Goal: Task Accomplishment & Management: Use online tool/utility

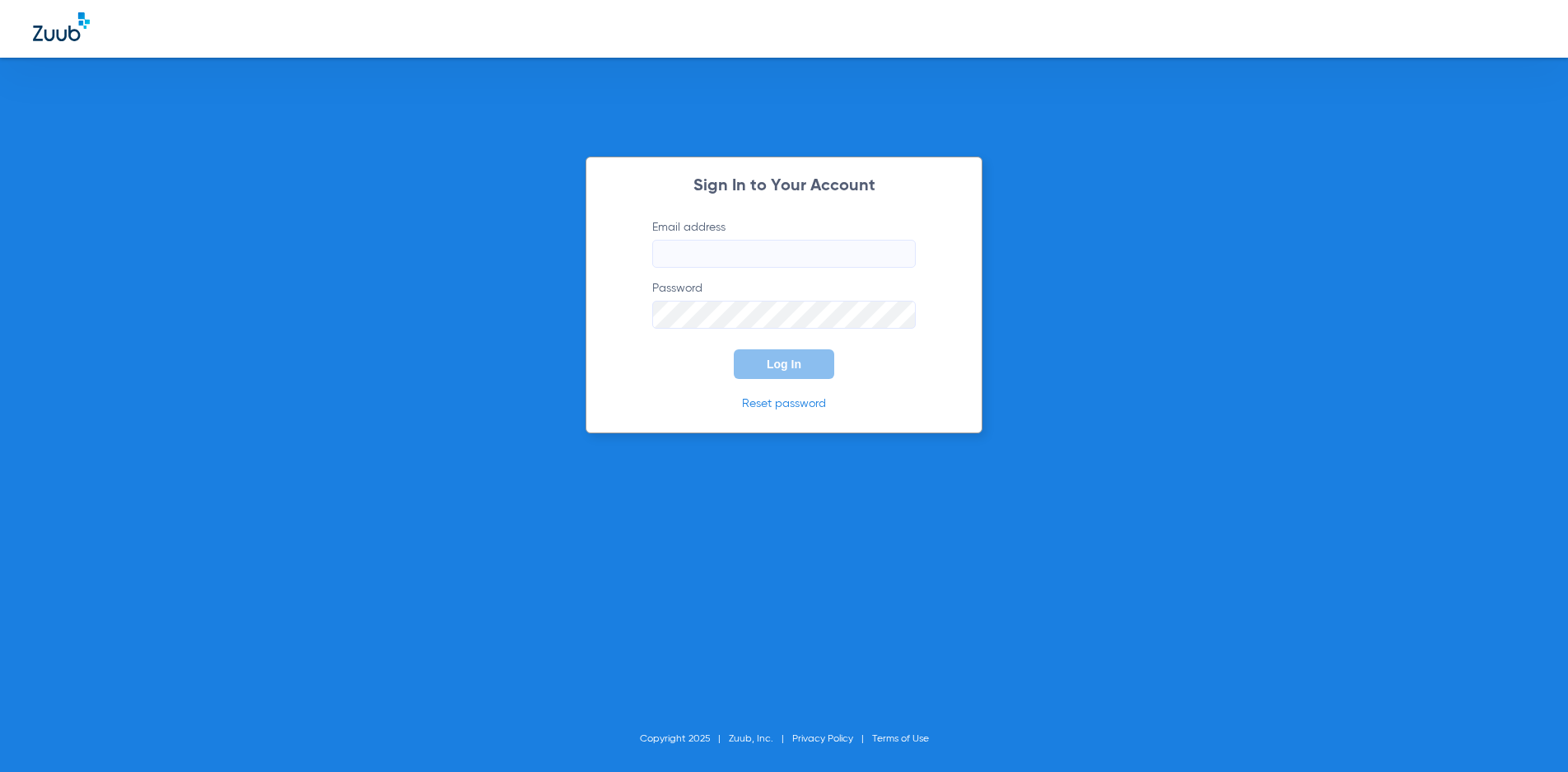
type input "[EMAIL_ADDRESS][DOMAIN_NAME]"
click at [769, 362] on span "Log In" at bounding box center [784, 364] width 35 height 13
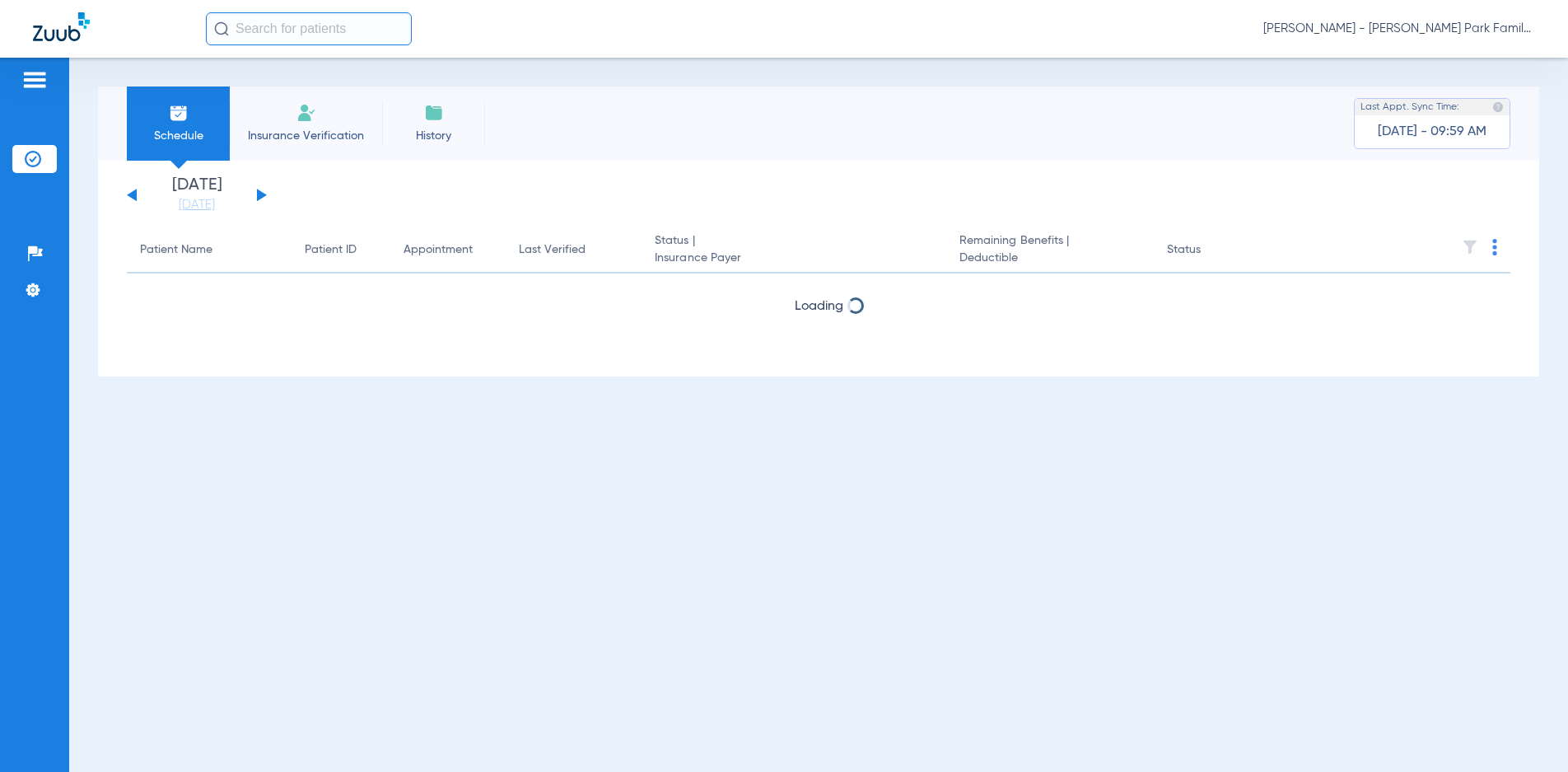
click at [260, 196] on button at bounding box center [261, 195] width 10 height 12
click at [259, 196] on button at bounding box center [261, 195] width 10 height 12
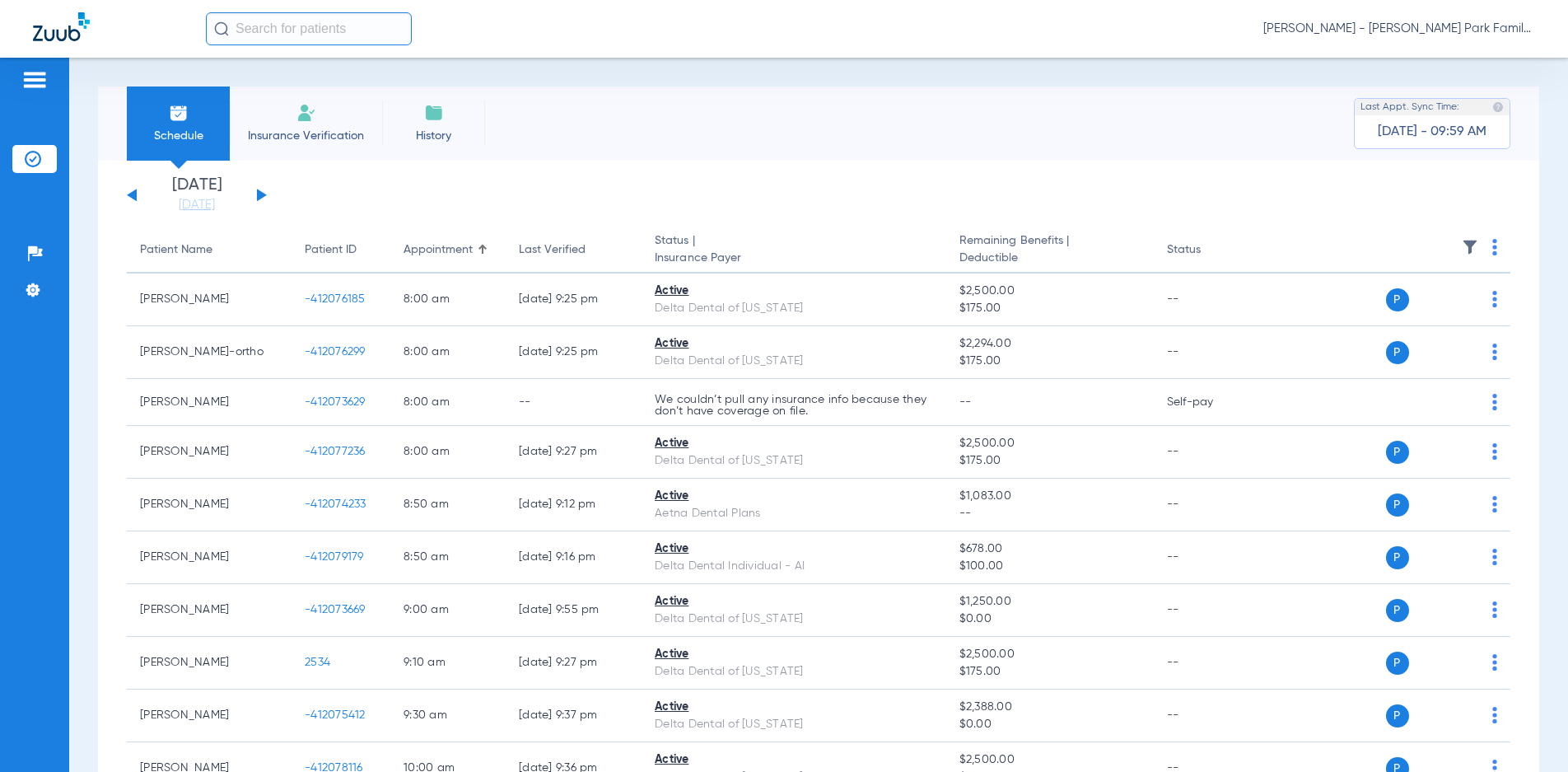
click at [1462, 249] on img at bounding box center [1470, 247] width 17 height 17
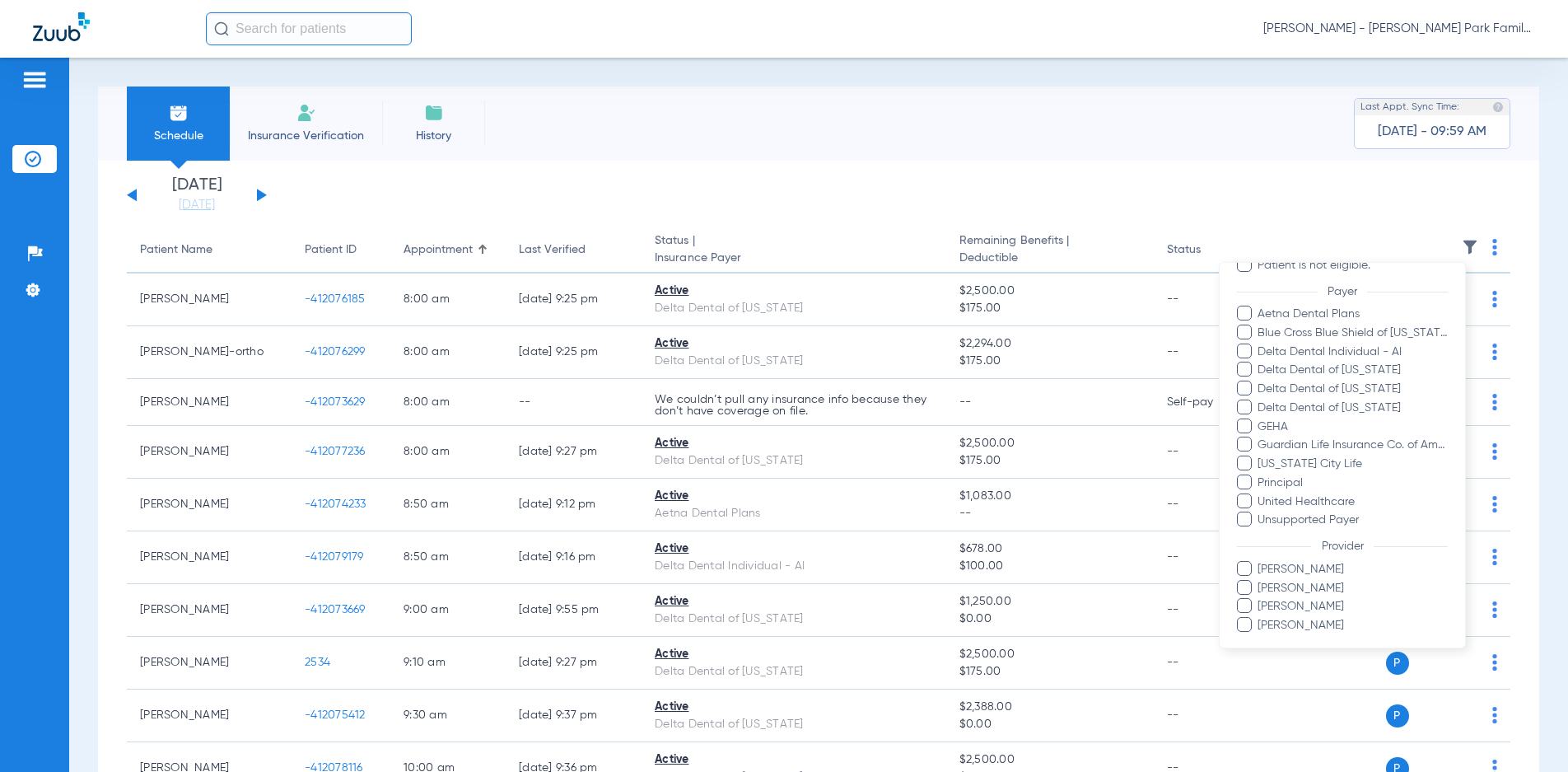
scroll to position [253, 0]
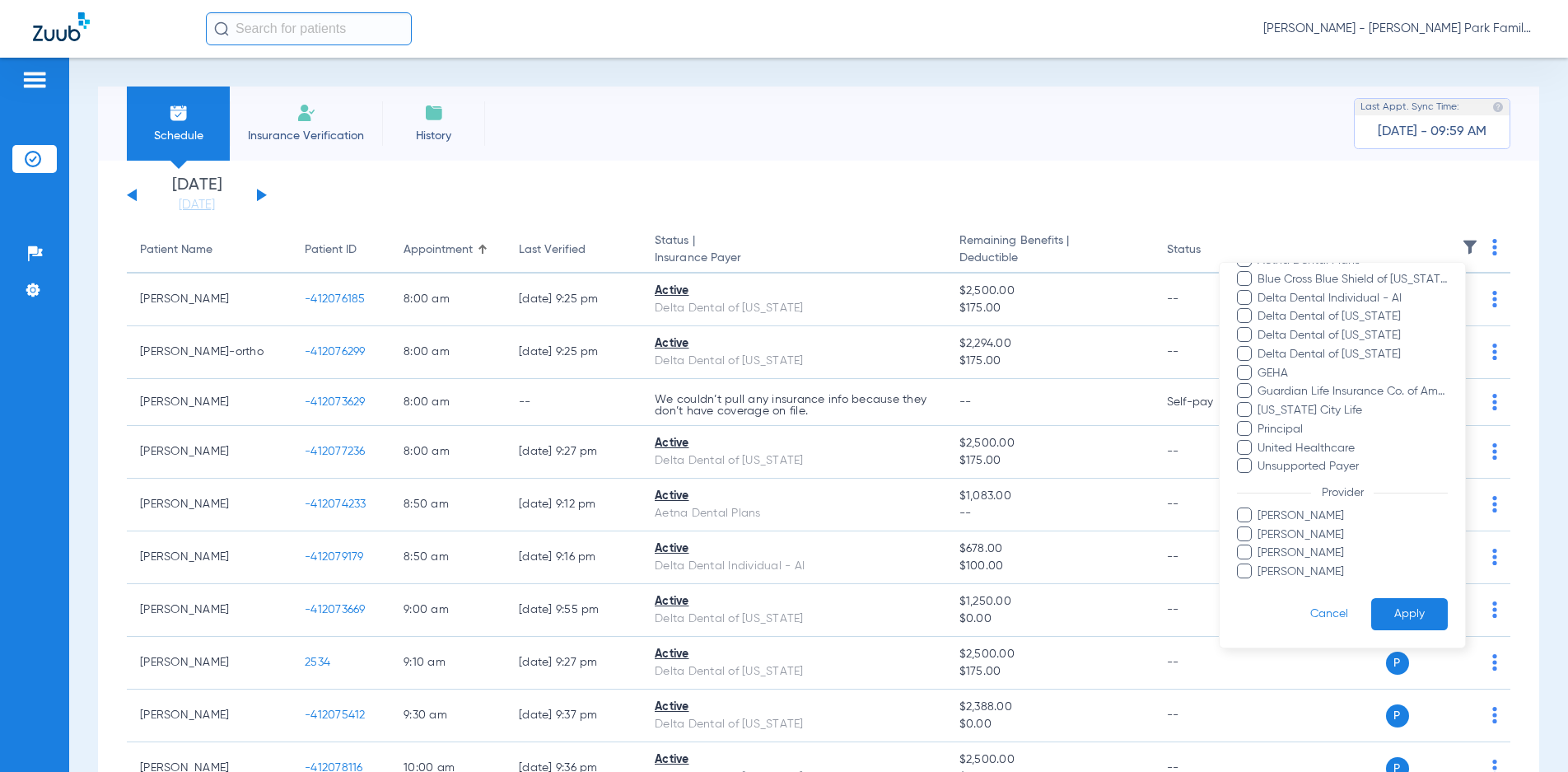
click at [1243, 518] on span at bounding box center [1244, 514] width 15 height 15
click at [1260, 527] on input "[PERSON_NAME]" at bounding box center [1260, 527] width 0 height 0
click at [1400, 607] on button "Apply" at bounding box center [1410, 614] width 77 height 32
